Goal: Task Accomplishment & Management: Manage account settings

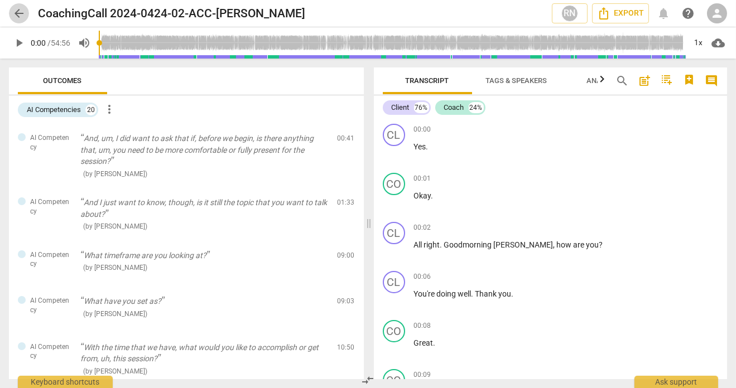
click at [20, 14] on span "arrow_back" at bounding box center [18, 13] width 13 height 13
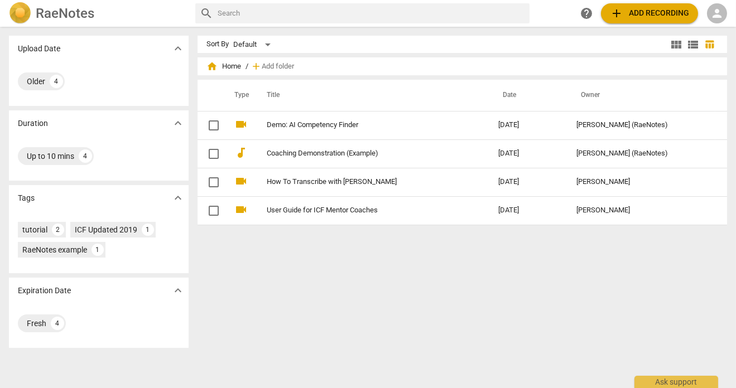
click at [20, 8] on img at bounding box center [20, 13] width 22 height 22
click at [273, 66] on span "Add folder" at bounding box center [278, 66] width 32 height 8
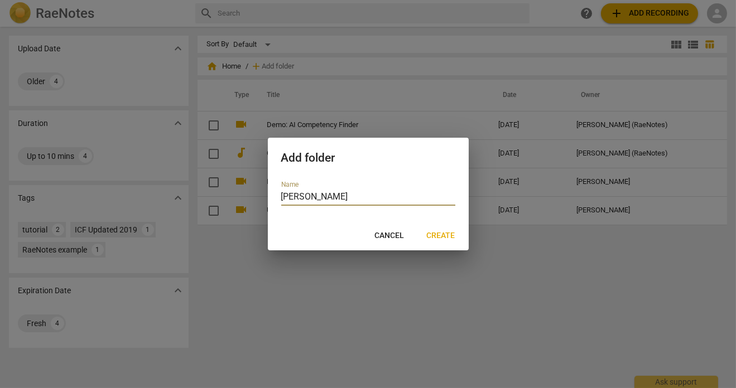
type input "[PERSON_NAME]"
click at [443, 235] on span "Create" at bounding box center [441, 235] width 28 height 11
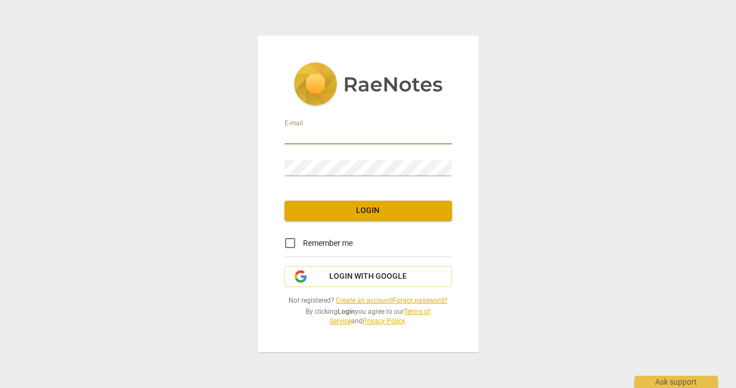
click at [314, 137] on input "email" at bounding box center [368, 136] width 167 height 16
type input "[EMAIL_ADDRESS][DOMAIN_NAME]"
click at [369, 212] on span "Login" at bounding box center [368, 210] width 150 height 11
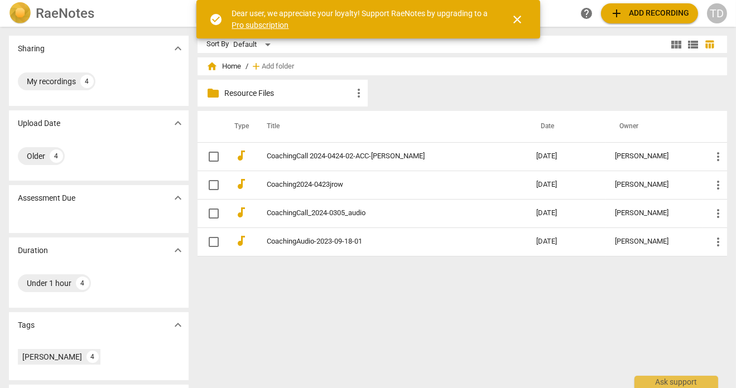
click at [273, 25] on link "Pro subscription" at bounding box center [260, 25] width 57 height 9
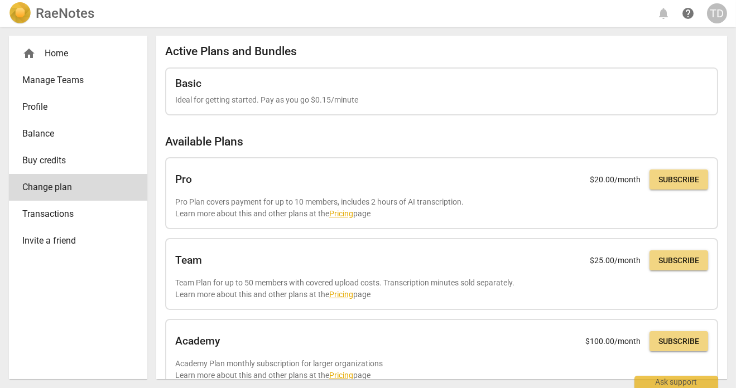
click at [64, 158] on span "Buy credits" at bounding box center [73, 160] width 103 height 13
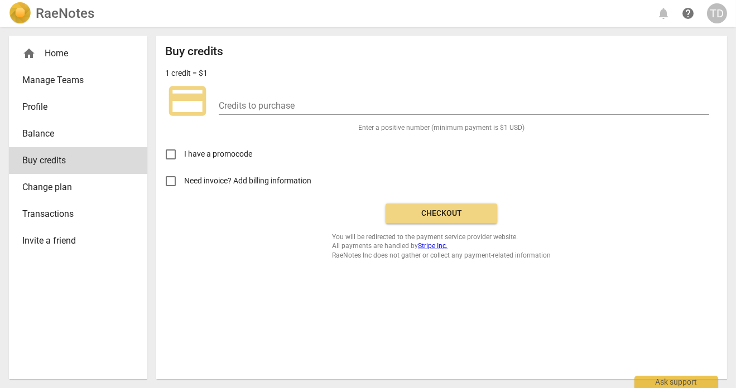
click at [65, 49] on div "home Home" at bounding box center [73, 53] width 103 height 13
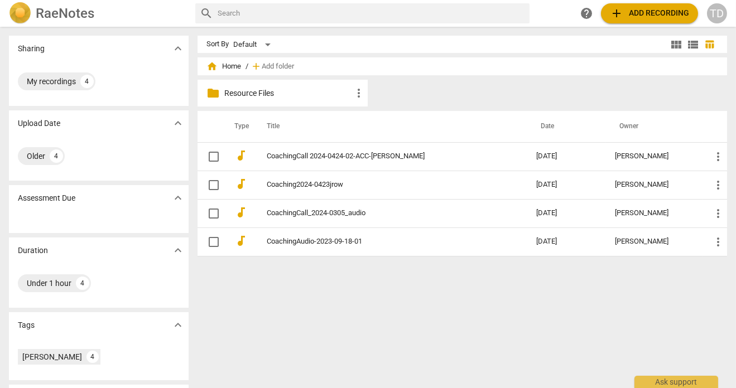
click at [28, 5] on img at bounding box center [20, 13] width 22 height 22
click at [262, 95] on p "Resource Files" at bounding box center [288, 94] width 128 height 12
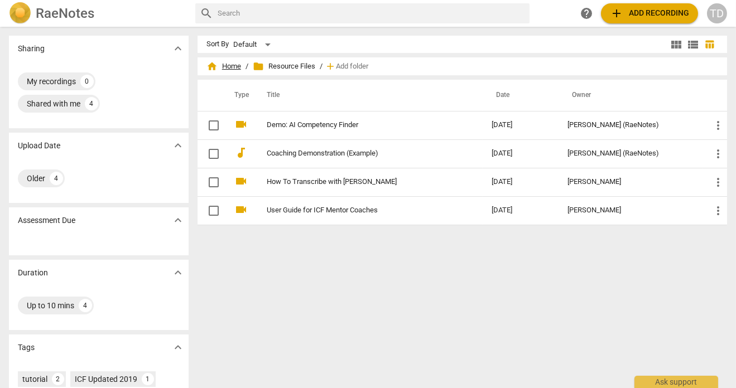
click at [230, 66] on span "home Home" at bounding box center [223, 66] width 35 height 11
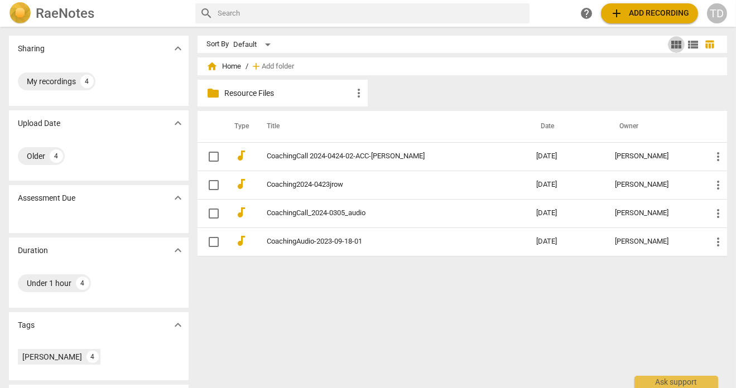
click at [671, 44] on span "view_module" at bounding box center [675, 44] width 13 height 13
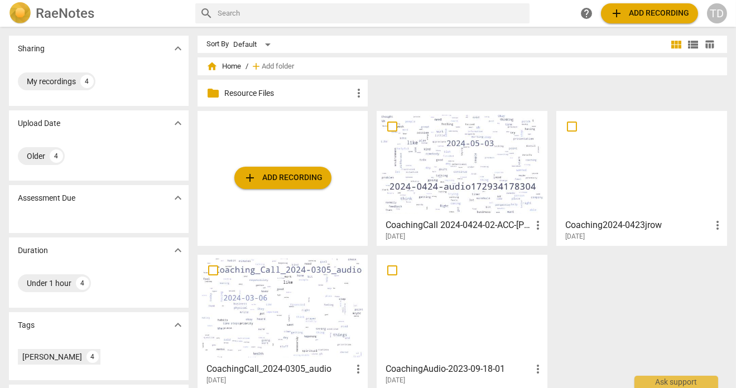
click at [225, 65] on span "home Home" at bounding box center [223, 66] width 35 height 11
click at [267, 91] on p "Resource Files" at bounding box center [288, 94] width 128 height 12
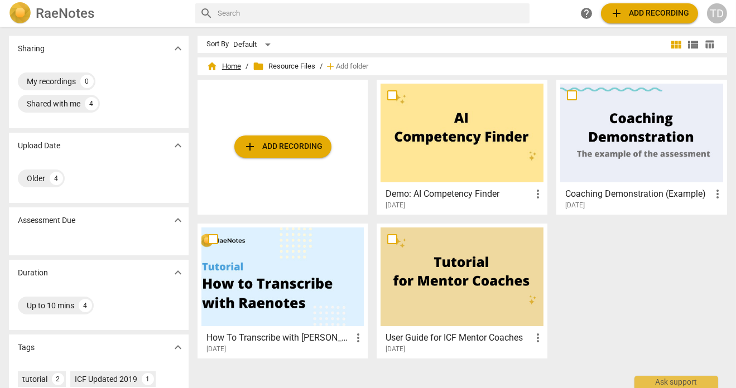
click at [228, 68] on span "home Home" at bounding box center [223, 66] width 35 height 11
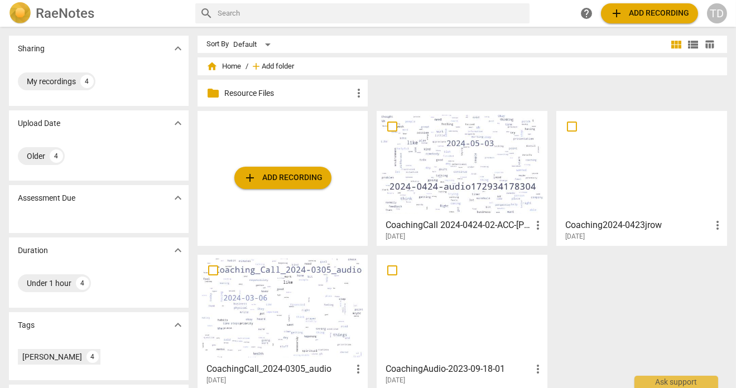
click at [273, 65] on span "Add folder" at bounding box center [278, 66] width 32 height 8
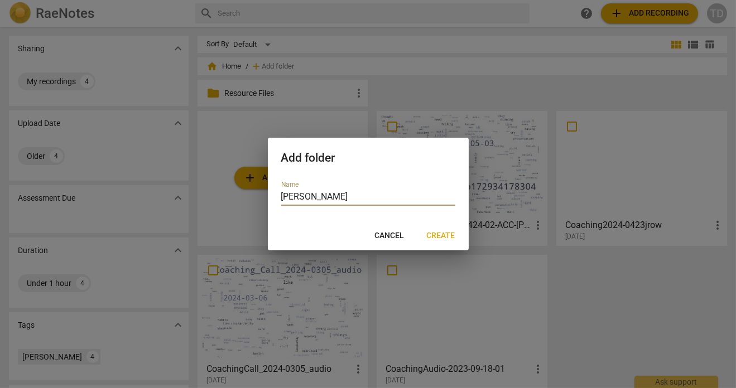
type input "[PERSON_NAME]"
click at [435, 233] on span "Create" at bounding box center [441, 235] width 28 height 11
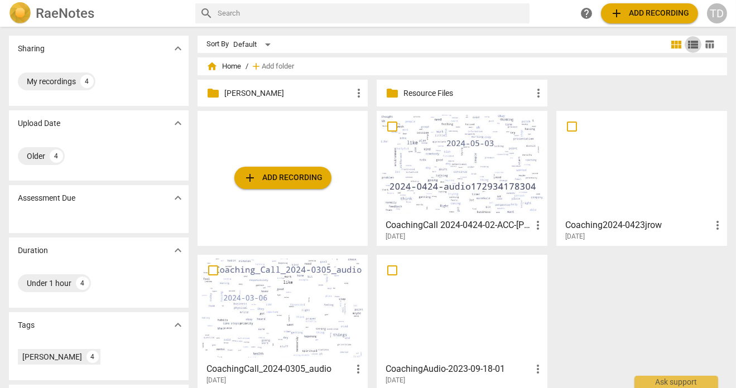
click at [691, 44] on span "view_list" at bounding box center [692, 44] width 13 height 13
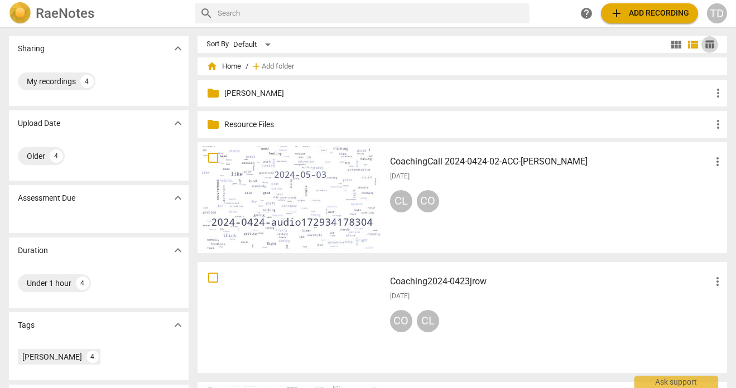
click at [708, 49] on span "table_chart" at bounding box center [710, 44] width 11 height 11
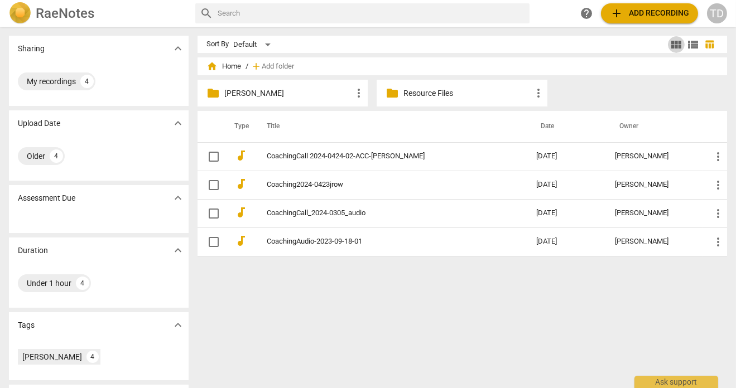
click at [673, 47] on span "view_module" at bounding box center [675, 44] width 13 height 13
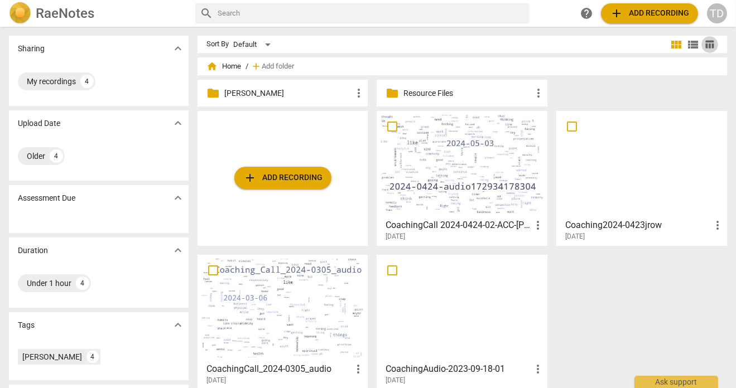
click at [705, 45] on span "table_chart" at bounding box center [710, 44] width 11 height 11
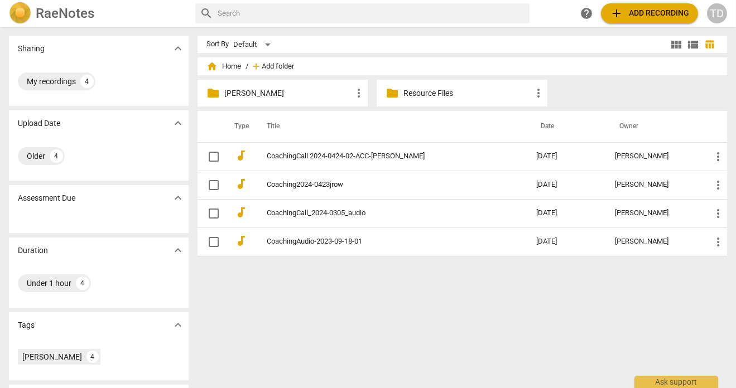
click at [272, 64] on span "Add folder" at bounding box center [278, 66] width 32 height 8
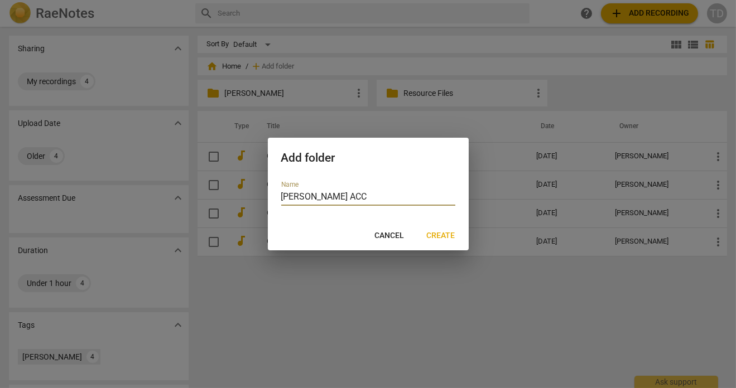
type input "[PERSON_NAME] ACC"
click at [435, 233] on span "Create" at bounding box center [441, 235] width 28 height 11
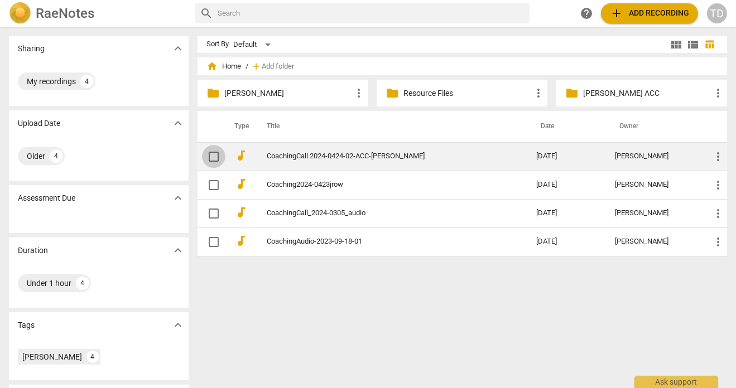
click at [214, 154] on input "checkbox" at bounding box center [213, 156] width 23 height 13
checkbox input "false"
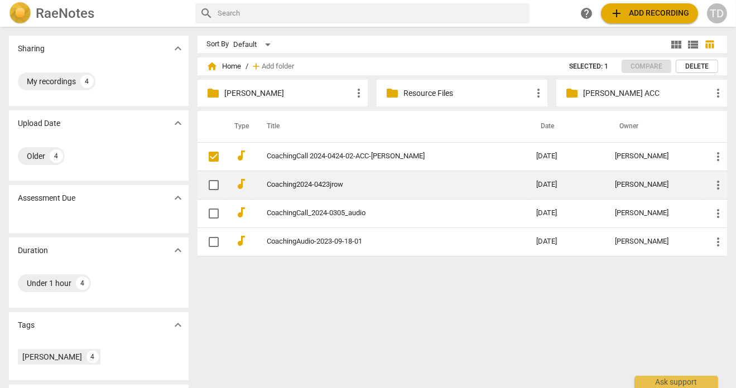
click at [214, 181] on input "checkbox" at bounding box center [213, 185] width 23 height 13
checkbox input "false"
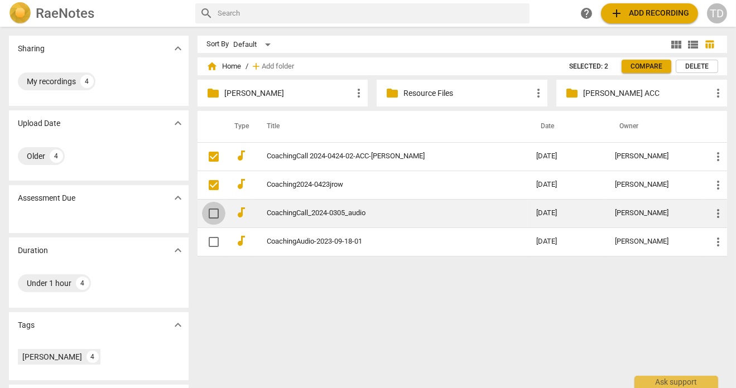
click at [211, 214] on input "checkbox" at bounding box center [213, 213] width 23 height 13
checkbox input "false"
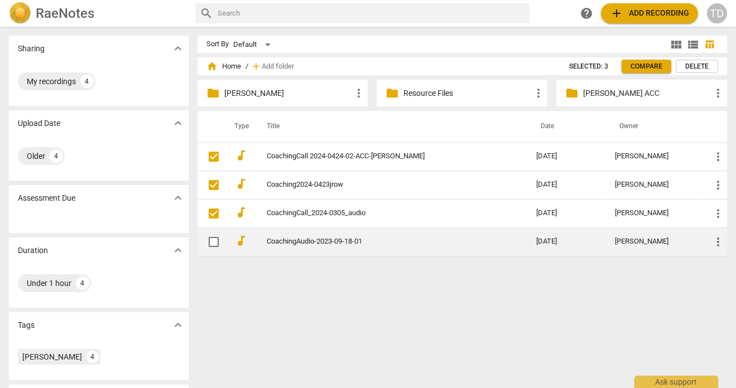
click at [213, 242] on input "checkbox" at bounding box center [213, 241] width 23 height 13
checkbox input "false"
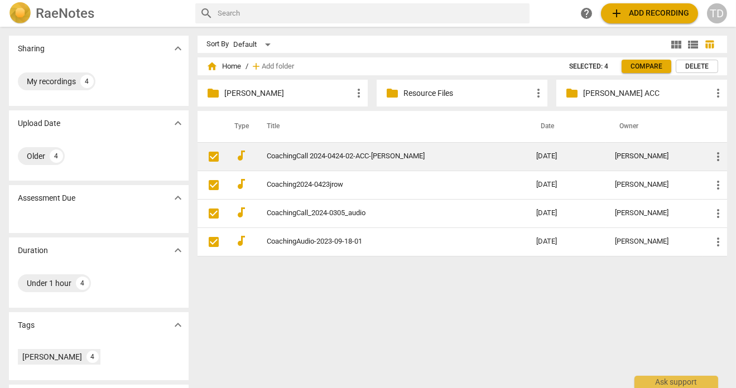
checkbox input "true"
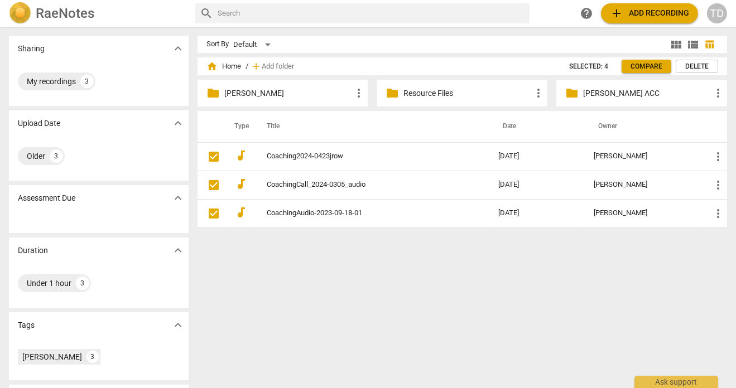
click at [229, 65] on span "home Home" at bounding box center [223, 66] width 35 height 11
click at [209, 65] on span "home" at bounding box center [211, 66] width 11 height 11
click at [614, 88] on p "[PERSON_NAME] ACC" at bounding box center [647, 94] width 128 height 12
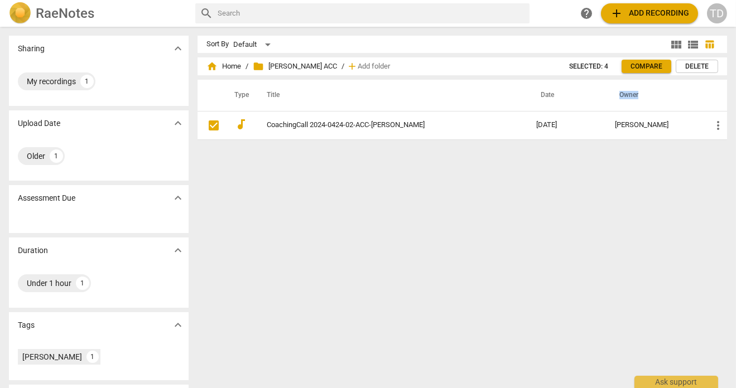
click at [614, 88] on th "Owner" at bounding box center [654, 95] width 97 height 31
click at [230, 65] on span "home Home" at bounding box center [223, 66] width 35 height 11
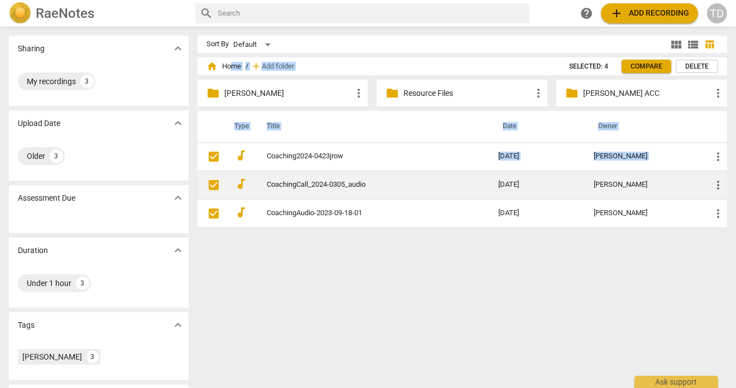
click at [384, 177] on td "CoachingCall_2024-0305_audio" at bounding box center [371, 185] width 236 height 28
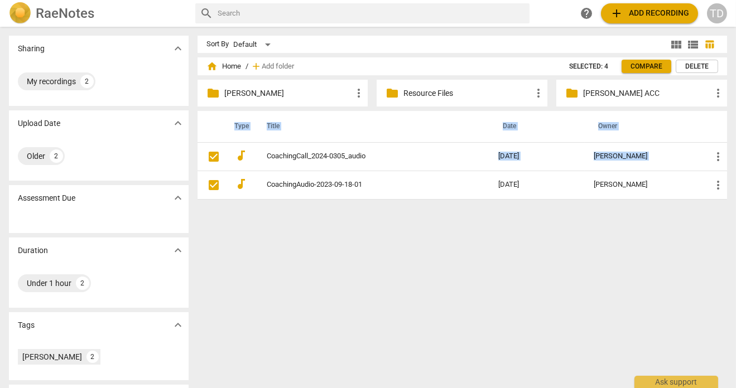
drag, startPoint x: 452, startPoint y: 180, endPoint x: 616, endPoint y: 90, distance: 187.0
click at [616, 90] on div "home Home / add Add folder Selected: 4 Compare Delete folder [PERSON_NAME] more…" at bounding box center [467, 135] width 538 height 147
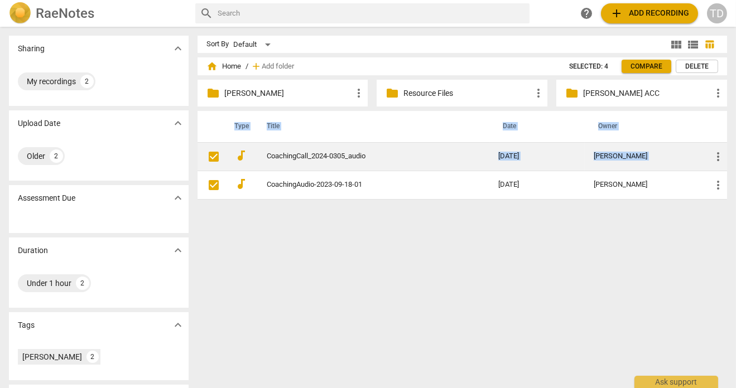
click at [424, 152] on link "CoachingCall_2024-0305_audio" at bounding box center [362, 156] width 191 height 8
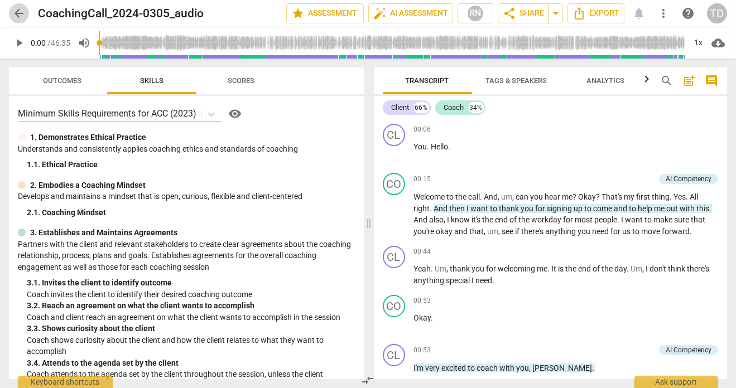
click at [14, 13] on span "arrow_back" at bounding box center [18, 13] width 13 height 13
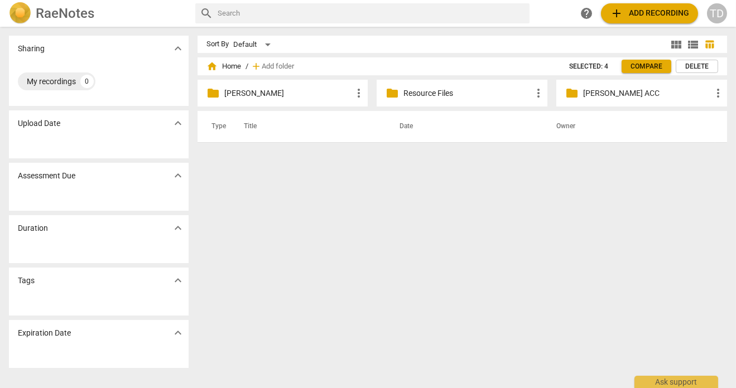
click at [644, 88] on p "[PERSON_NAME] ACC" at bounding box center [647, 94] width 128 height 12
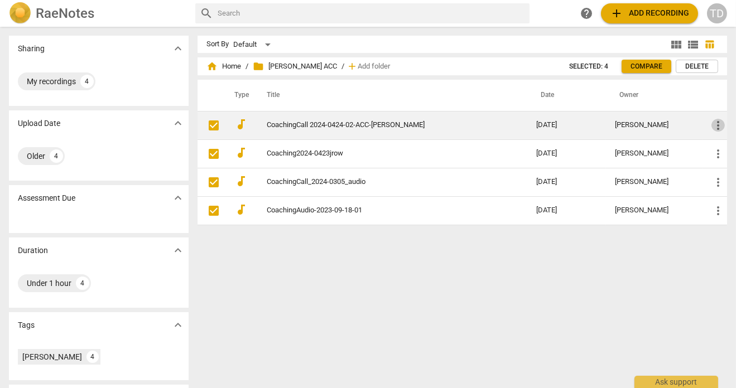
click at [715, 124] on span "more_vert" at bounding box center [717, 125] width 13 height 13
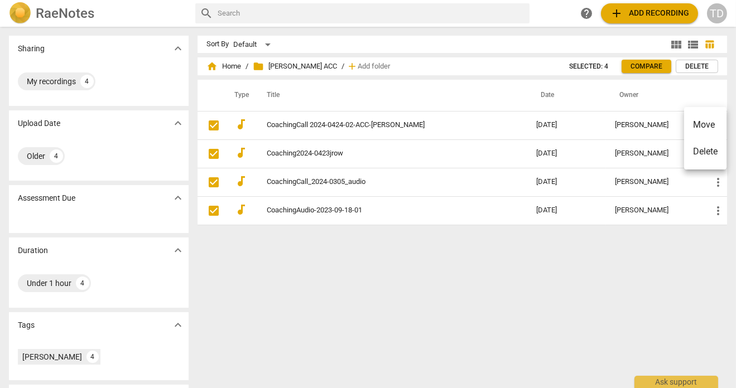
click at [487, 288] on div at bounding box center [368, 194] width 736 height 388
click at [230, 61] on span "home Home" at bounding box center [223, 66] width 35 height 11
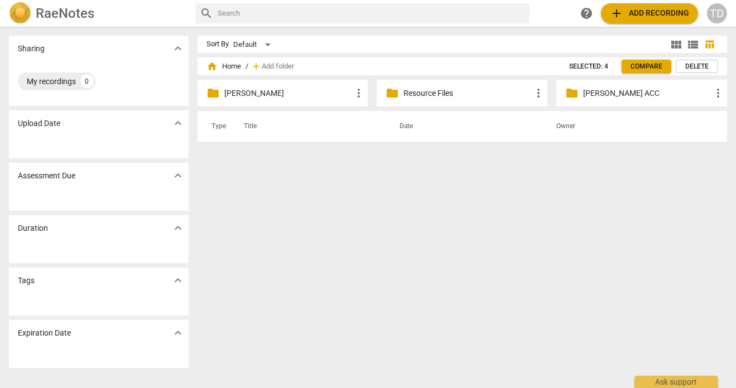
click at [220, 65] on span "home Home" at bounding box center [223, 66] width 35 height 11
click at [210, 64] on span "home" at bounding box center [211, 66] width 11 height 11
